Goal: Navigation & Orientation: Find specific page/section

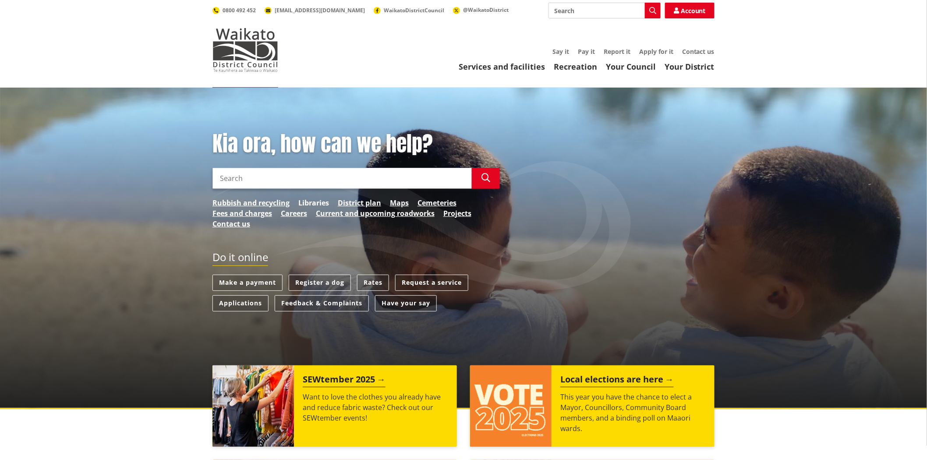
click at [310, 200] on link "Libraries" at bounding box center [313, 203] width 31 height 11
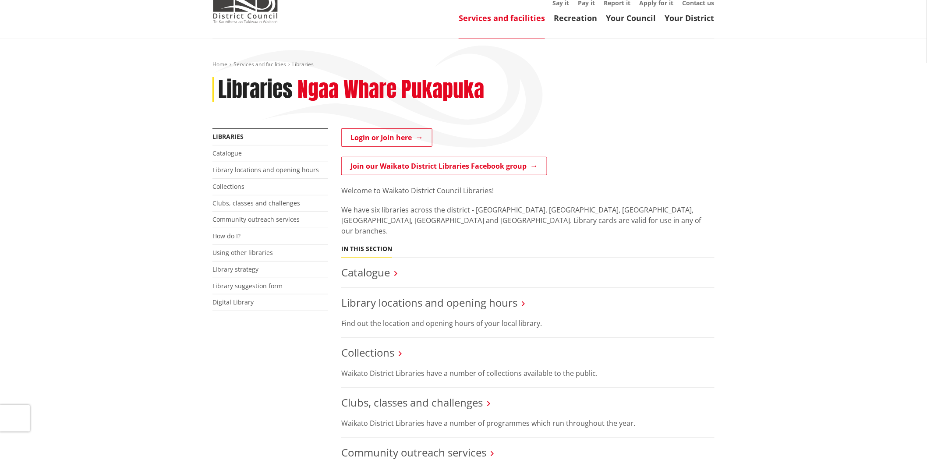
scroll to position [97, 0]
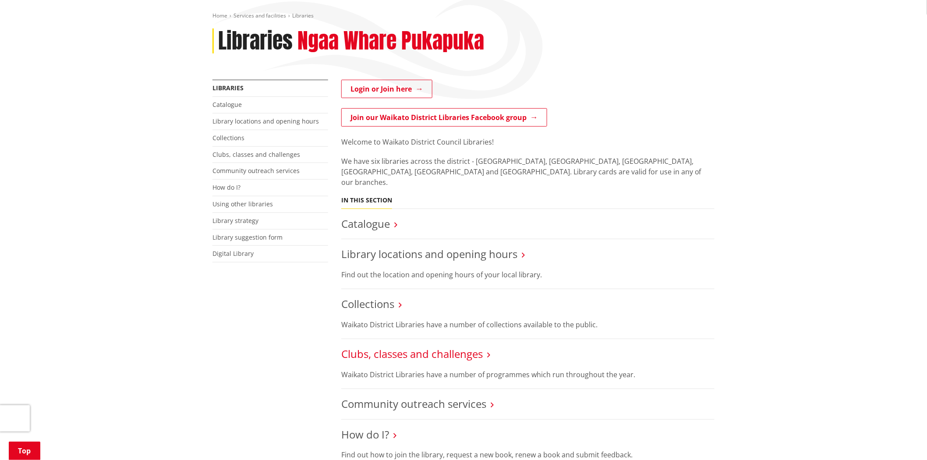
click at [428, 346] on link "Clubs, classes and challenges" at bounding box center [411, 353] width 141 height 14
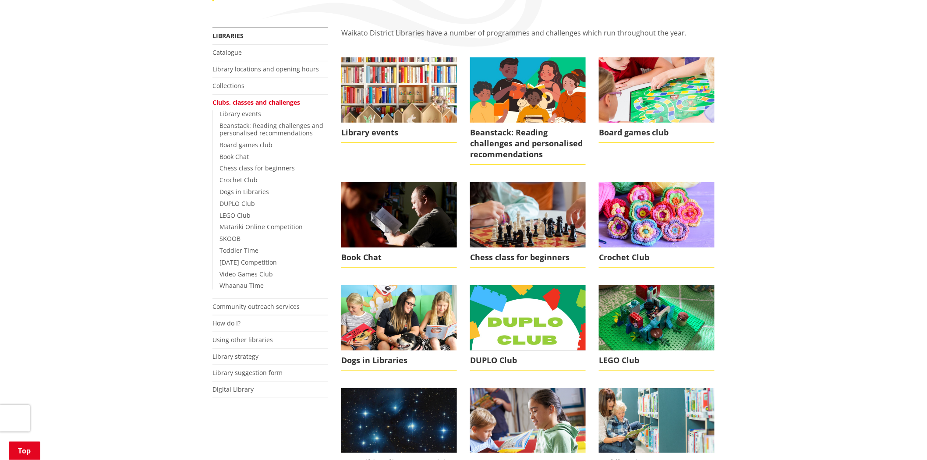
scroll to position [146, 0]
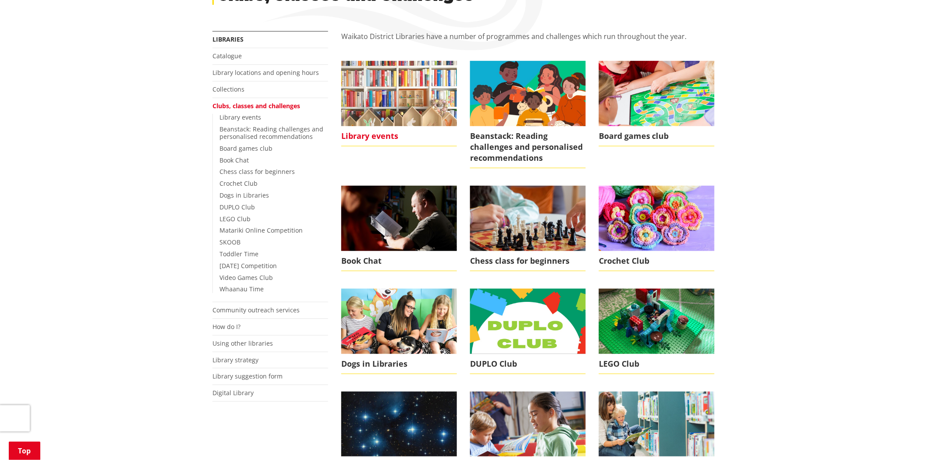
click at [422, 102] on img at bounding box center [399, 93] width 116 height 65
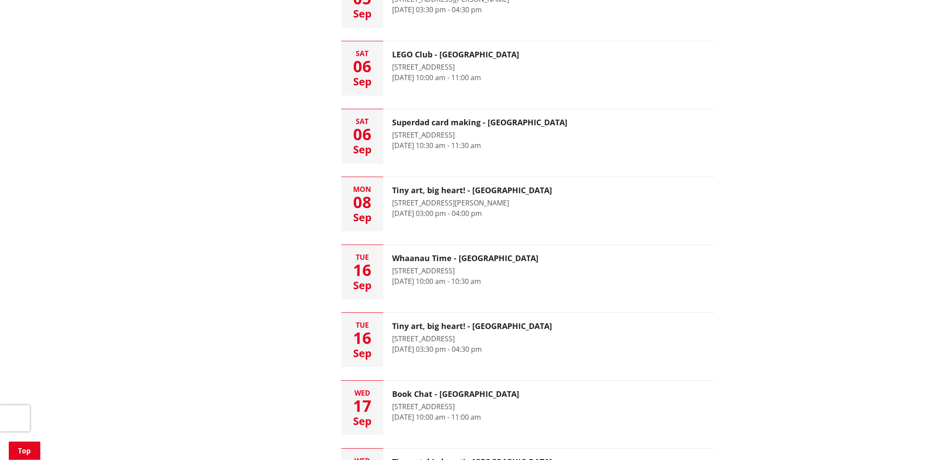
scroll to position [876, 0]
